Goal: Information Seeking & Learning: Learn about a topic

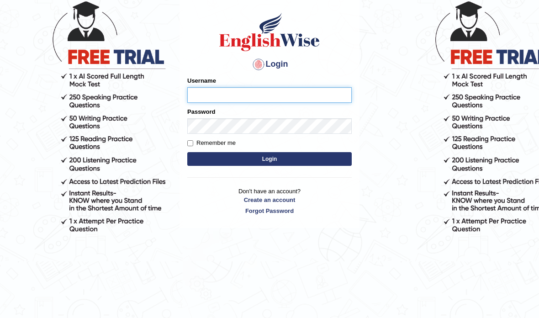
click at [305, 92] on input "Username" at bounding box center [269, 95] width 164 height 16
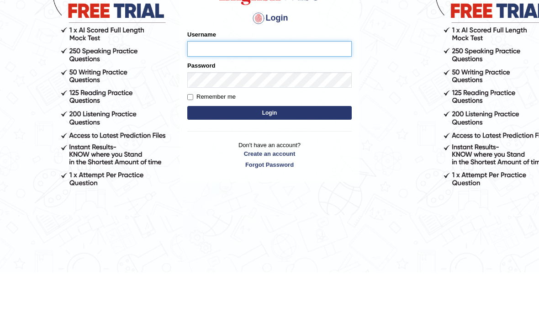
type input "0410675043"
click at [374, 58] on body "Login Please fix the following errors: Username 0410675043 Password Remember me…" at bounding box center [269, 129] width 539 height 318
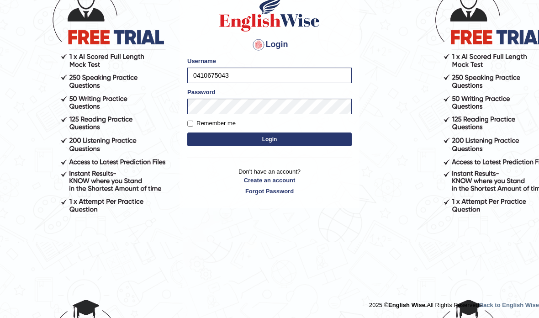
click at [279, 140] on button "Login" at bounding box center [269, 140] width 164 height 14
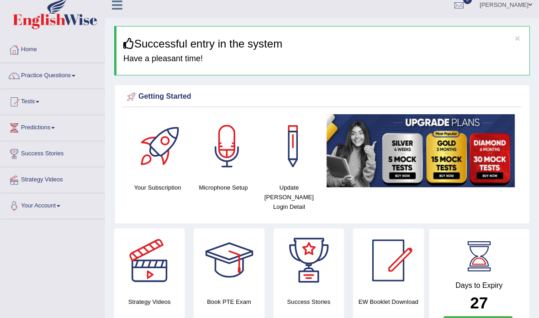
scroll to position [4, 0]
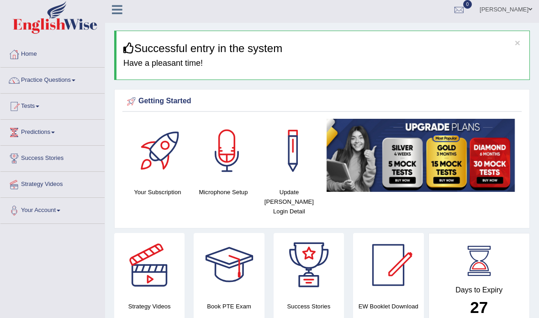
click at [59, 85] on link "Practice Questions" at bounding box center [52, 79] width 104 height 23
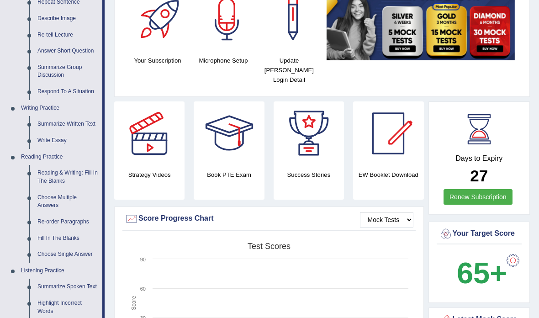
scroll to position [178, 0]
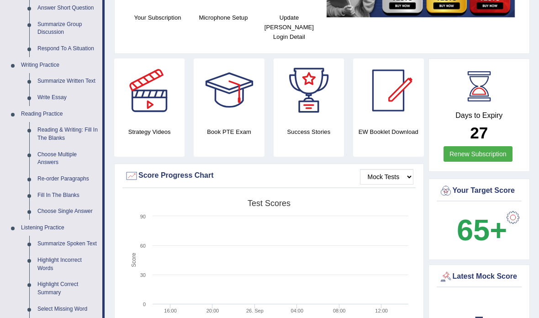
click at [72, 243] on div at bounding box center [269, 159] width 539 height 318
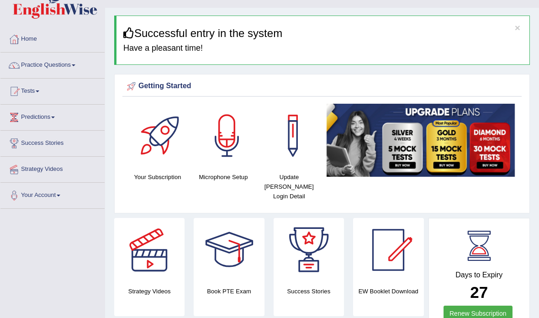
scroll to position [0, 0]
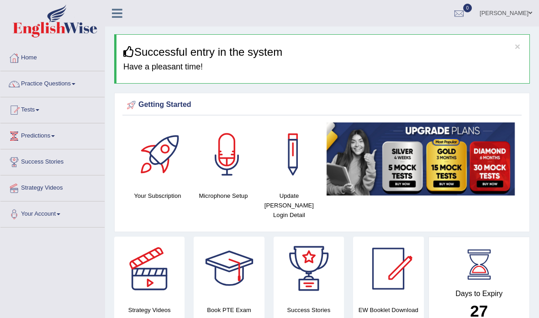
click at [74, 77] on link "Practice Questions" at bounding box center [52, 82] width 104 height 23
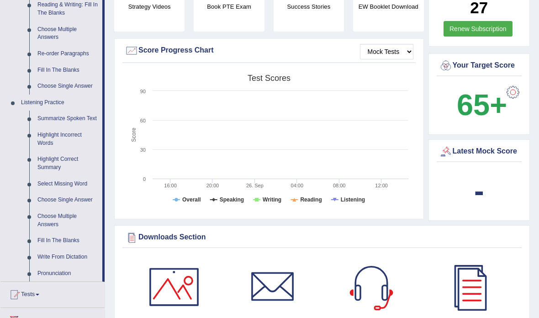
scroll to position [306, 0]
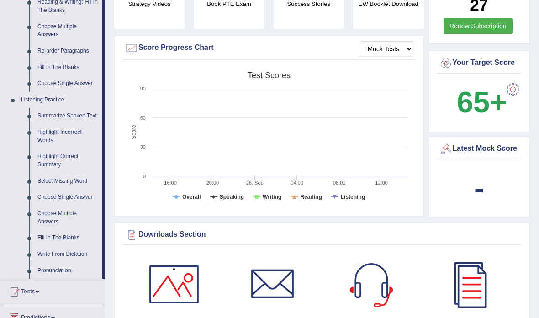
click at [64, 111] on div at bounding box center [269, 159] width 539 height 318
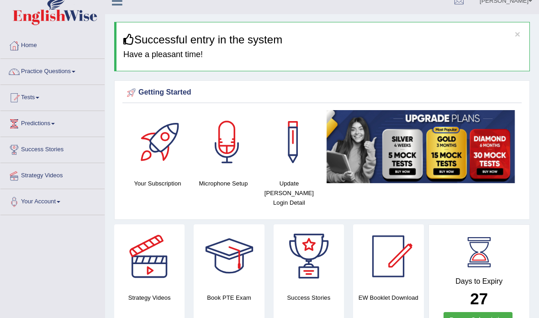
scroll to position [0, 0]
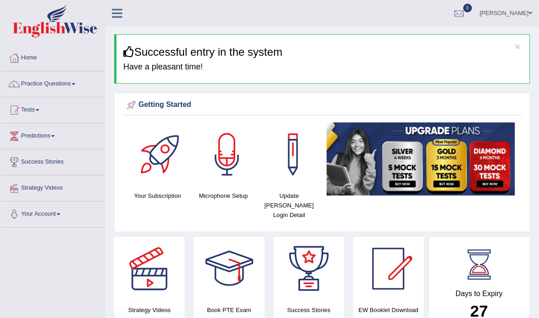
click at [76, 84] on link "Practice Questions" at bounding box center [52, 82] width 104 height 23
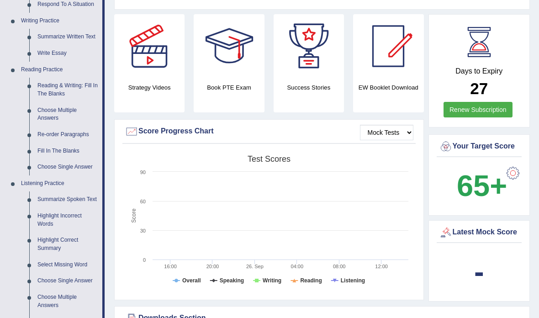
scroll to position [230, 0]
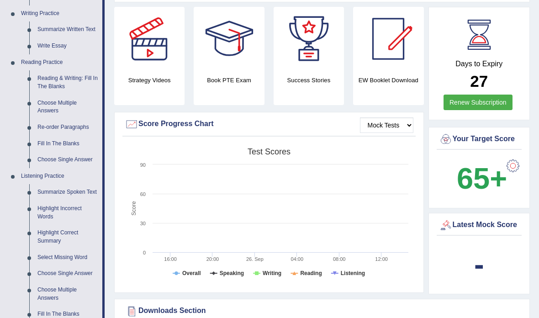
click at [73, 182] on div at bounding box center [269, 159] width 539 height 318
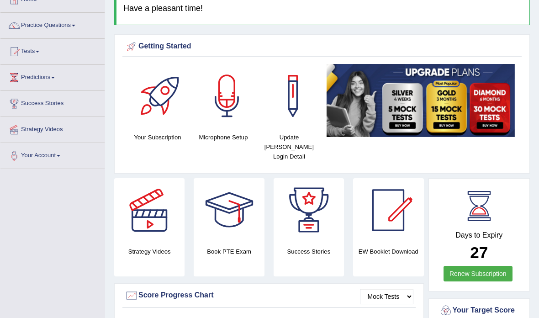
scroll to position [0, 0]
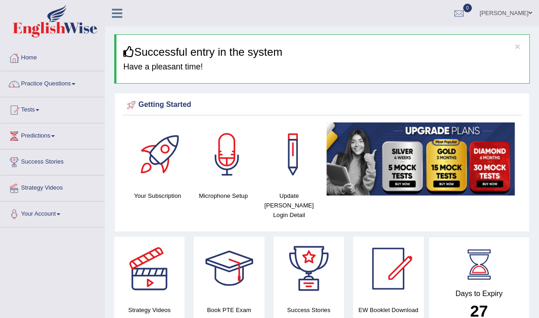
click at [41, 109] on link "Tests" at bounding box center [52, 108] width 104 height 23
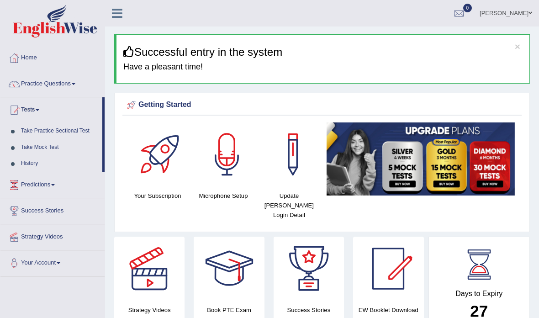
click at [75, 85] on div at bounding box center [269, 159] width 539 height 318
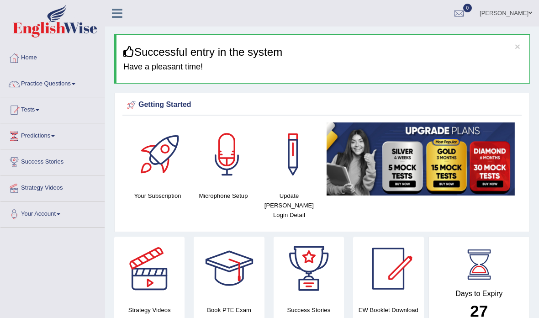
click at [76, 83] on link "Practice Questions" at bounding box center [52, 82] width 104 height 23
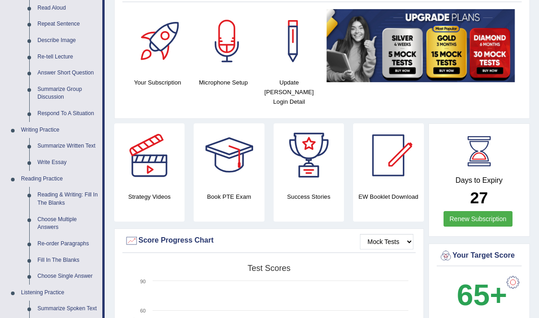
scroll to position [114, 0]
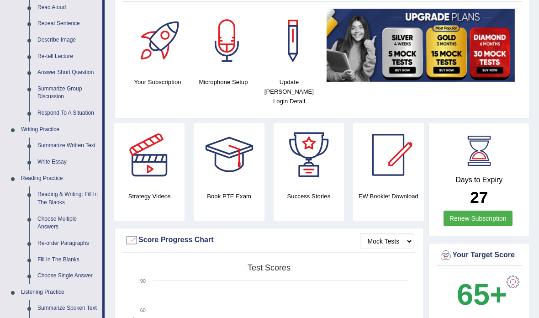
click at [71, 304] on div at bounding box center [269, 159] width 539 height 318
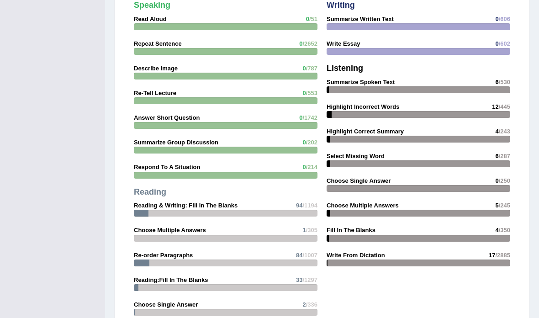
scroll to position [840, 0]
click at [179, 256] on strong "Re-order Paragraphs" at bounding box center [163, 255] width 59 height 7
